Goal: Answer question/provide support

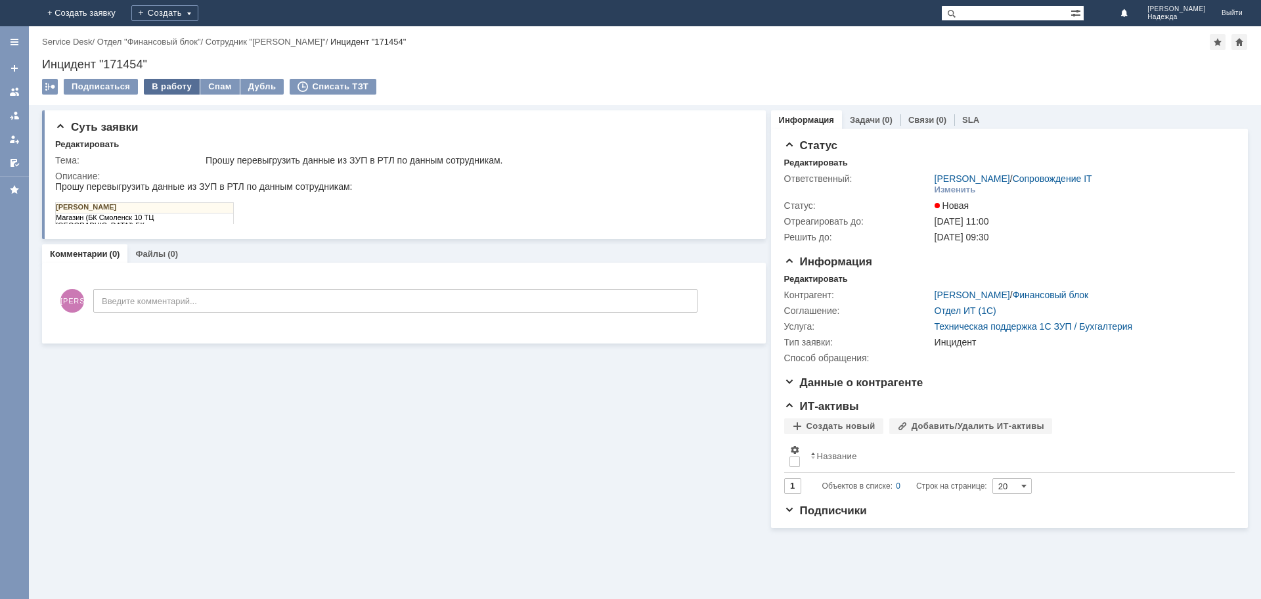
click at [169, 87] on div "В работу" at bounding box center [172, 87] width 56 height 16
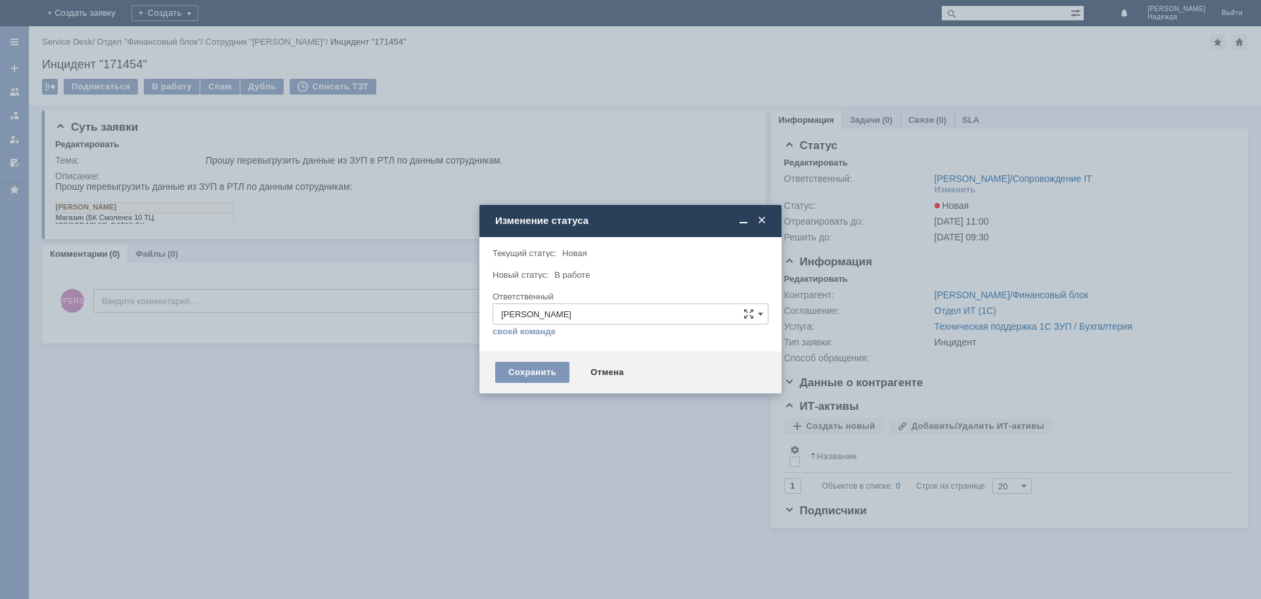
click at [526, 361] on div "Сохранить Отмена" at bounding box center [631, 372] width 302 height 42
click at [527, 369] on div "Сохранить" at bounding box center [532, 372] width 74 height 21
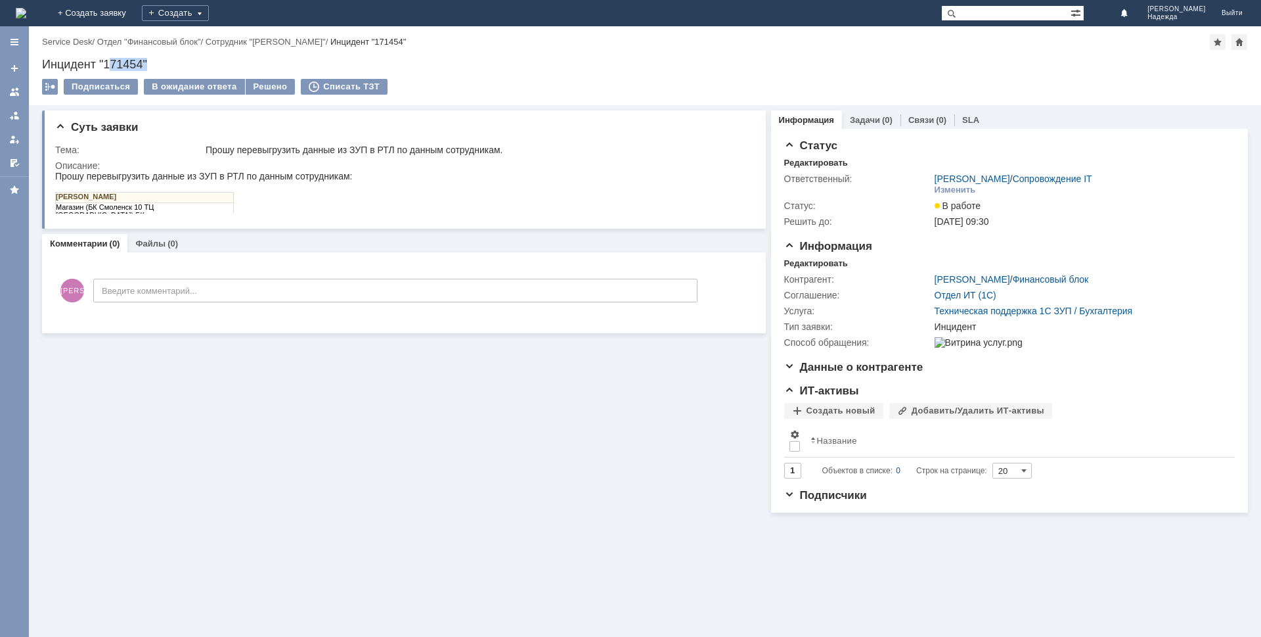
drag, startPoint x: 158, startPoint y: 53, endPoint x: 109, endPoint y: 62, distance: 49.6
click at [109, 62] on div "Назад | Service Desk / Отдел "Финансовый блок" / Сотрудник "[PERSON_NAME]" / Ин…" at bounding box center [645, 65] width 1232 height 79
drag, startPoint x: 166, startPoint y: 60, endPoint x: 154, endPoint y: 58, distance: 12.6
click at [166, 60] on div "Инцидент "171454"" at bounding box center [645, 64] width 1206 height 13
click at [156, 58] on div "Инцидент "171454"" at bounding box center [645, 64] width 1206 height 13
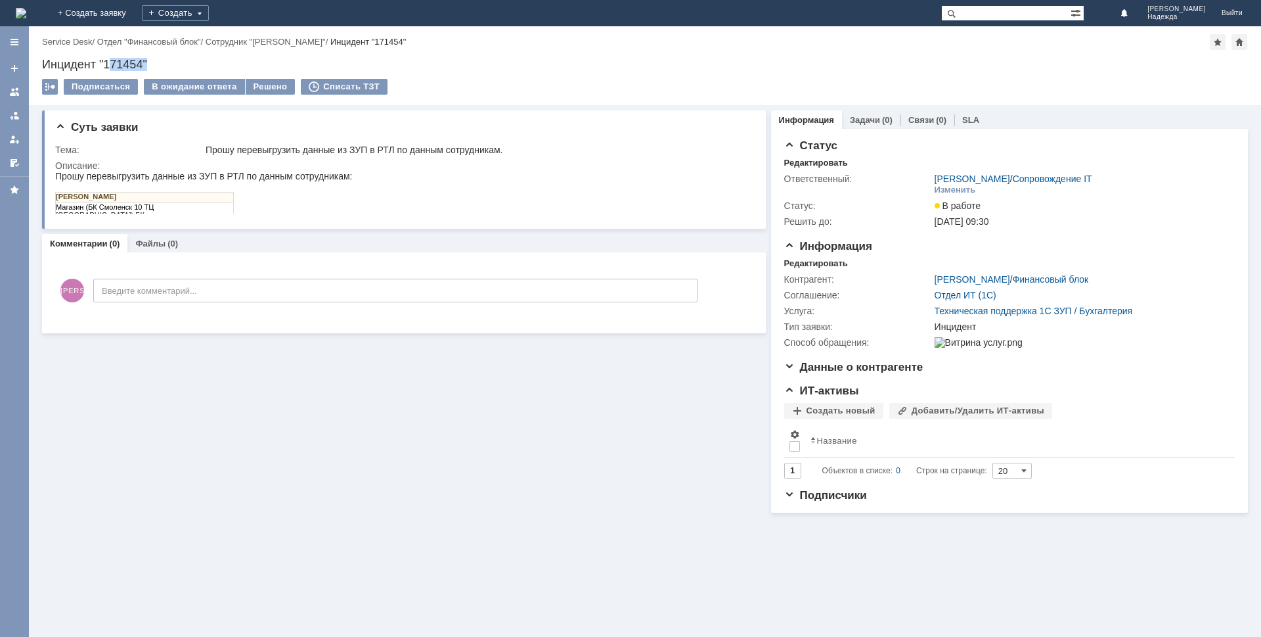
click at [153, 60] on div "Инцидент "171454"" at bounding box center [645, 64] width 1206 height 13
click at [48, 62] on div "Инцидент "171454"" at bounding box center [645, 64] width 1206 height 13
drag, startPoint x: 41, startPoint y: 62, endPoint x: 156, endPoint y: 61, distance: 115.0
click at [156, 61] on div "Назад | Service Desk / Отдел "Финансовый блок" / Сотрудник "[PERSON_NAME]" / Ин…" at bounding box center [645, 65] width 1232 height 79
copy div "Инцидент "171454""
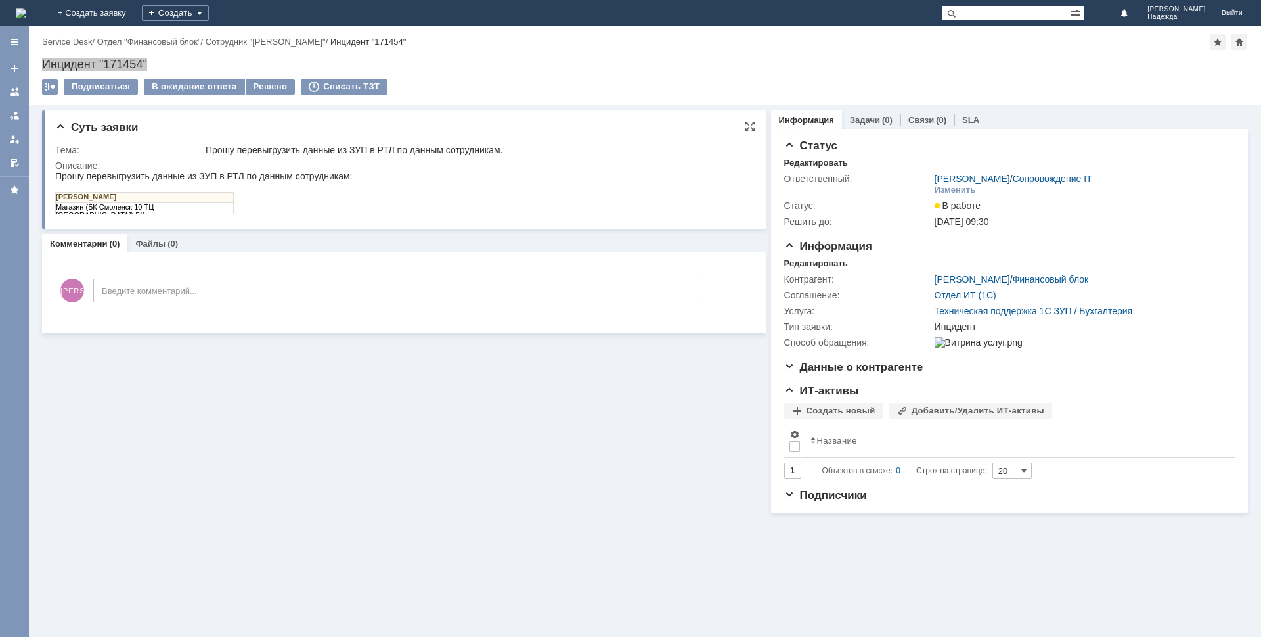
click at [58, 175] on span "Прошу перевыгрузить данные из ЗУП в РТЛ по данным сотрудникам:" at bounding box center [203, 176] width 297 height 11
drag, startPoint x: 56, startPoint y: 175, endPoint x: 216, endPoint y: 212, distance: 164.5
click at [216, 212] on body "Прошу перевыгрузить данные из ЗУП в РТЛ по данным сотрудникам: [PERSON_NAME] (Б…" at bounding box center [203, 195] width 297 height 49
copy body "Прошу перевыгрузить данные из ЗУП в РТЛ по данным сотрудникам: [PERSON_NAME] (Б…"
click at [308, 210] on div "[PERSON_NAME] (БК Смоленск 10 ТЦ [GEOGRAPHIC_DATA]) БК" at bounding box center [203, 200] width 297 height 38
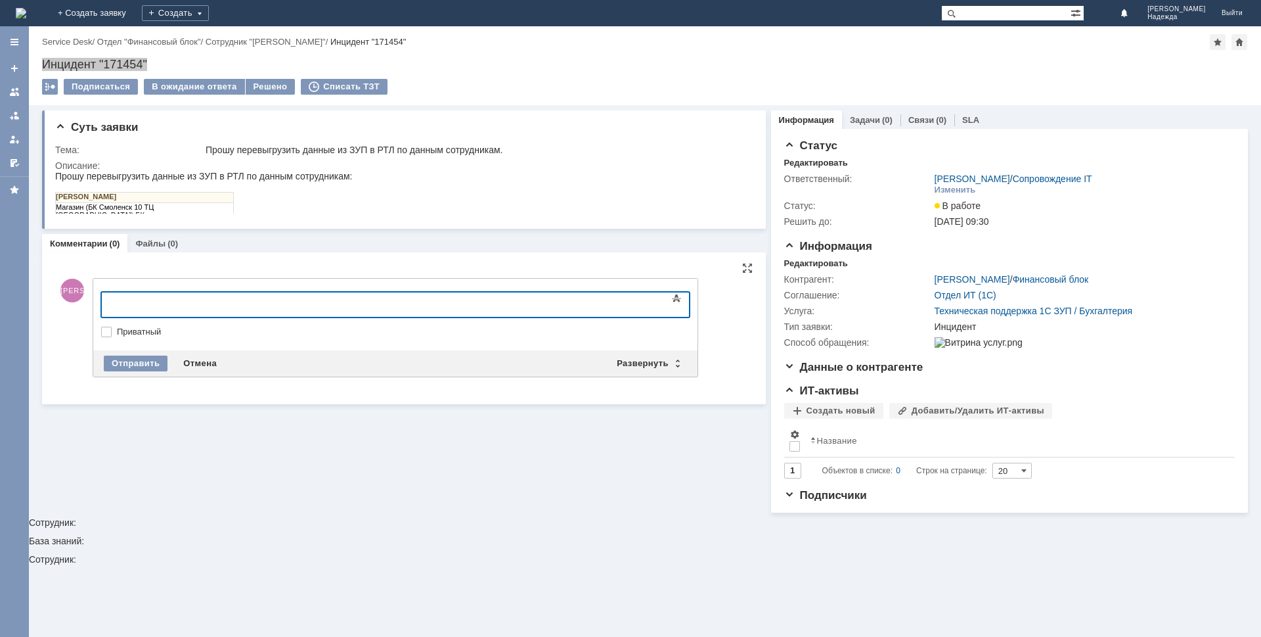
click at [148, 301] on div at bounding box center [208, 303] width 187 height 11
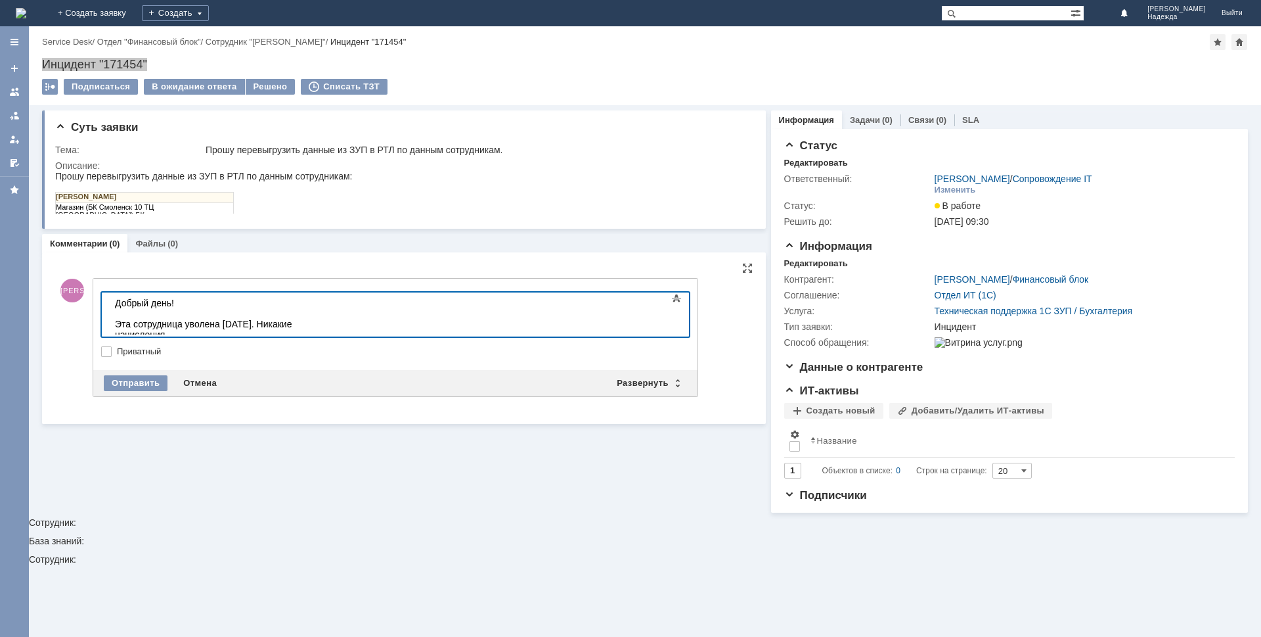
click at [302, 326] on div "Эта сотрудница уволена [DATE]. Никакие начисления" at bounding box center [208, 329] width 187 height 21
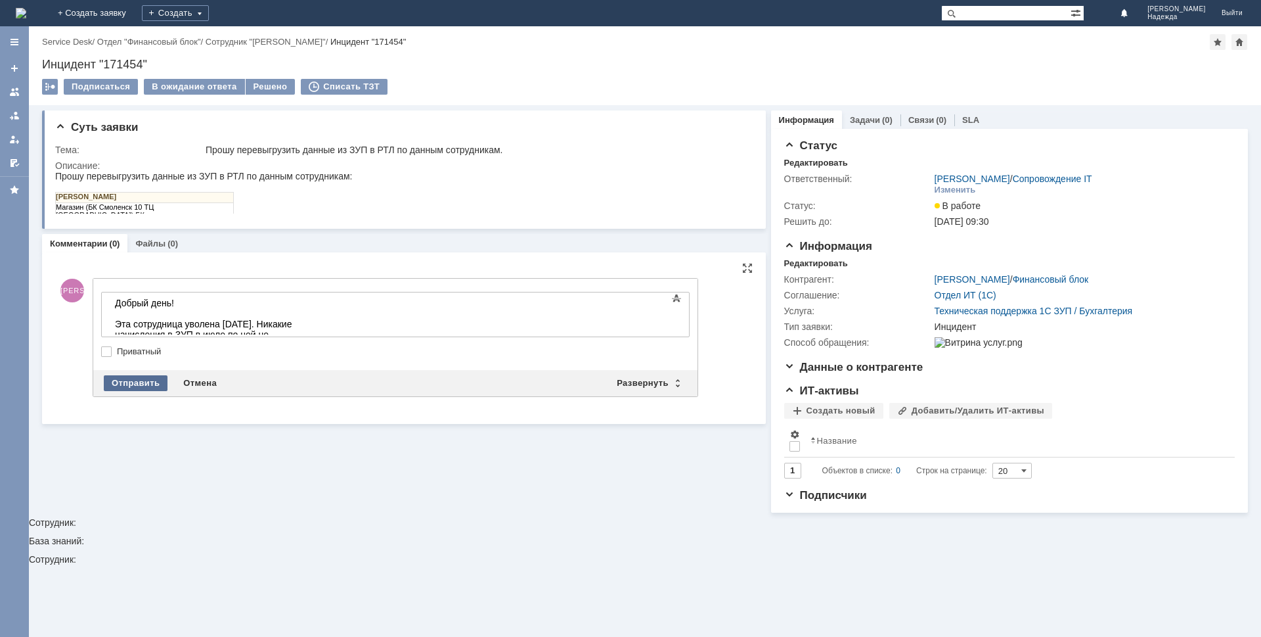
click at [129, 386] on div "Отправить" at bounding box center [136, 383] width 64 height 16
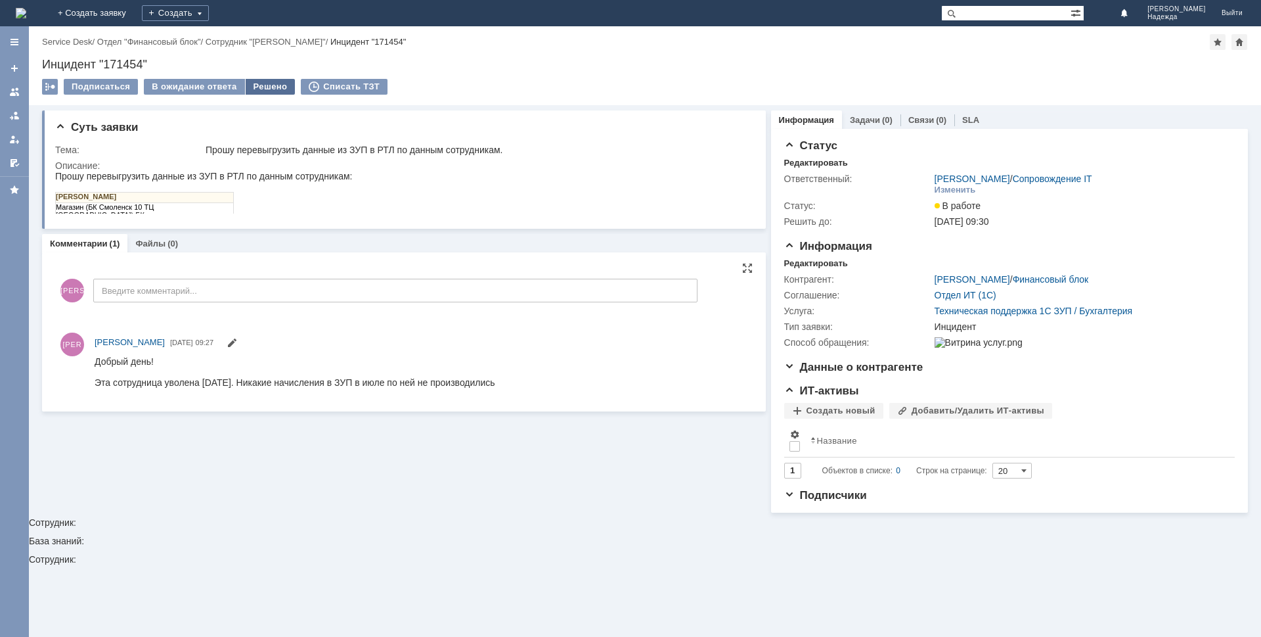
click at [257, 81] on div "Решено" at bounding box center [271, 87] width 50 height 16
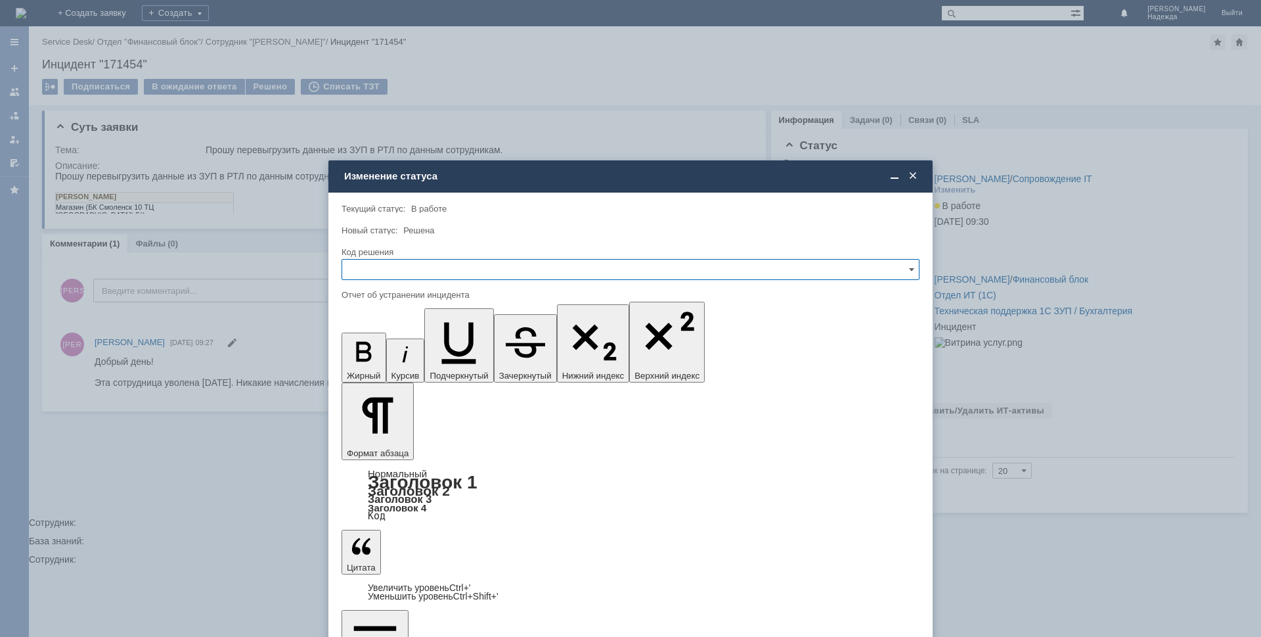
click at [376, 275] on input "text" at bounding box center [631, 269] width 578 height 21
drag, startPoint x: 376, startPoint y: 354, endPoint x: 33, endPoint y: 36, distance: 468.1
click at [376, 354] on span "Решено" at bounding box center [630, 358] width 561 height 11
type input "Решено"
